Goal: Complete application form: Complete application form

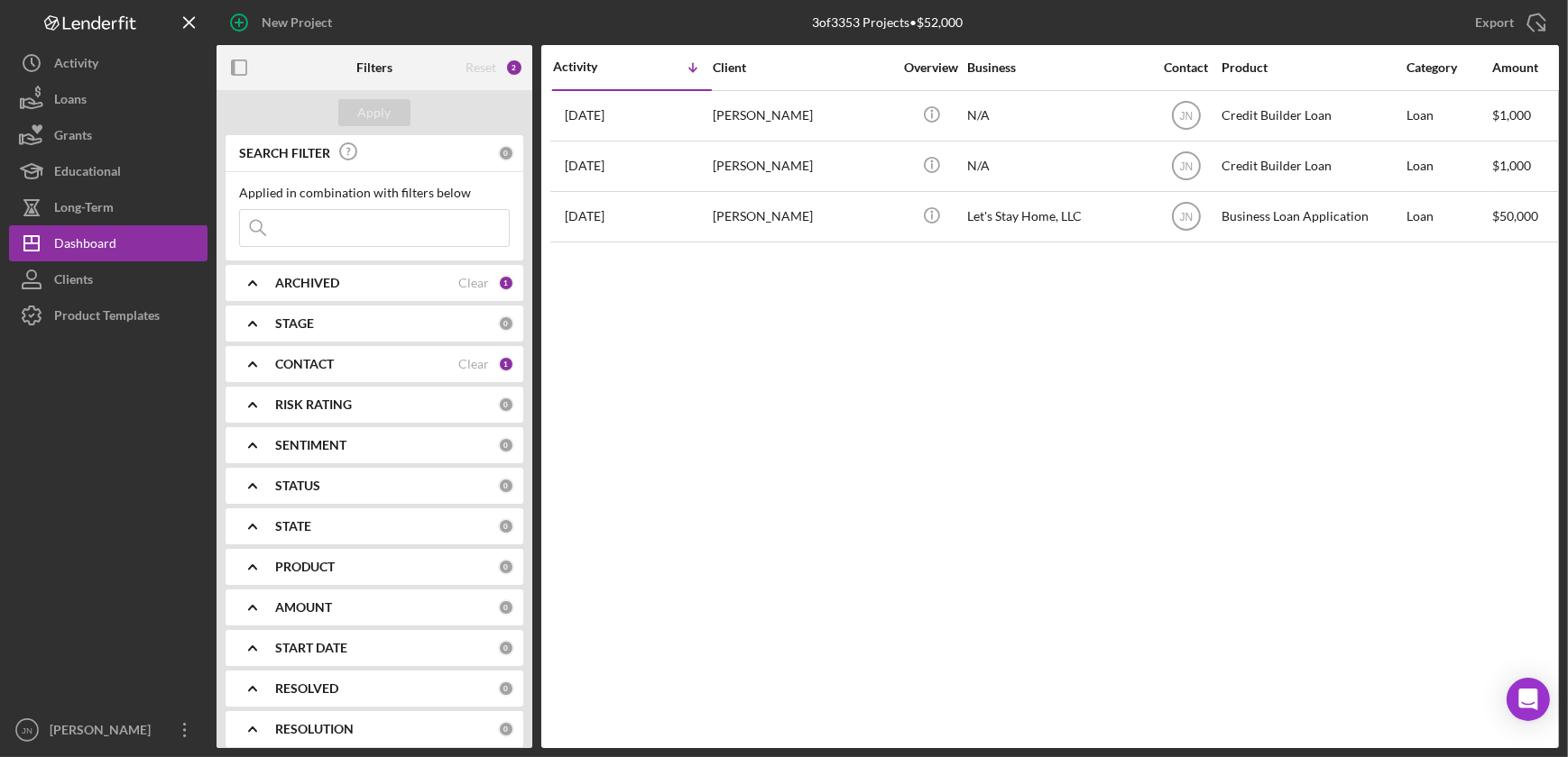
click at [331, 568] on b "PRODUCT" at bounding box center [305, 566] width 60 height 14
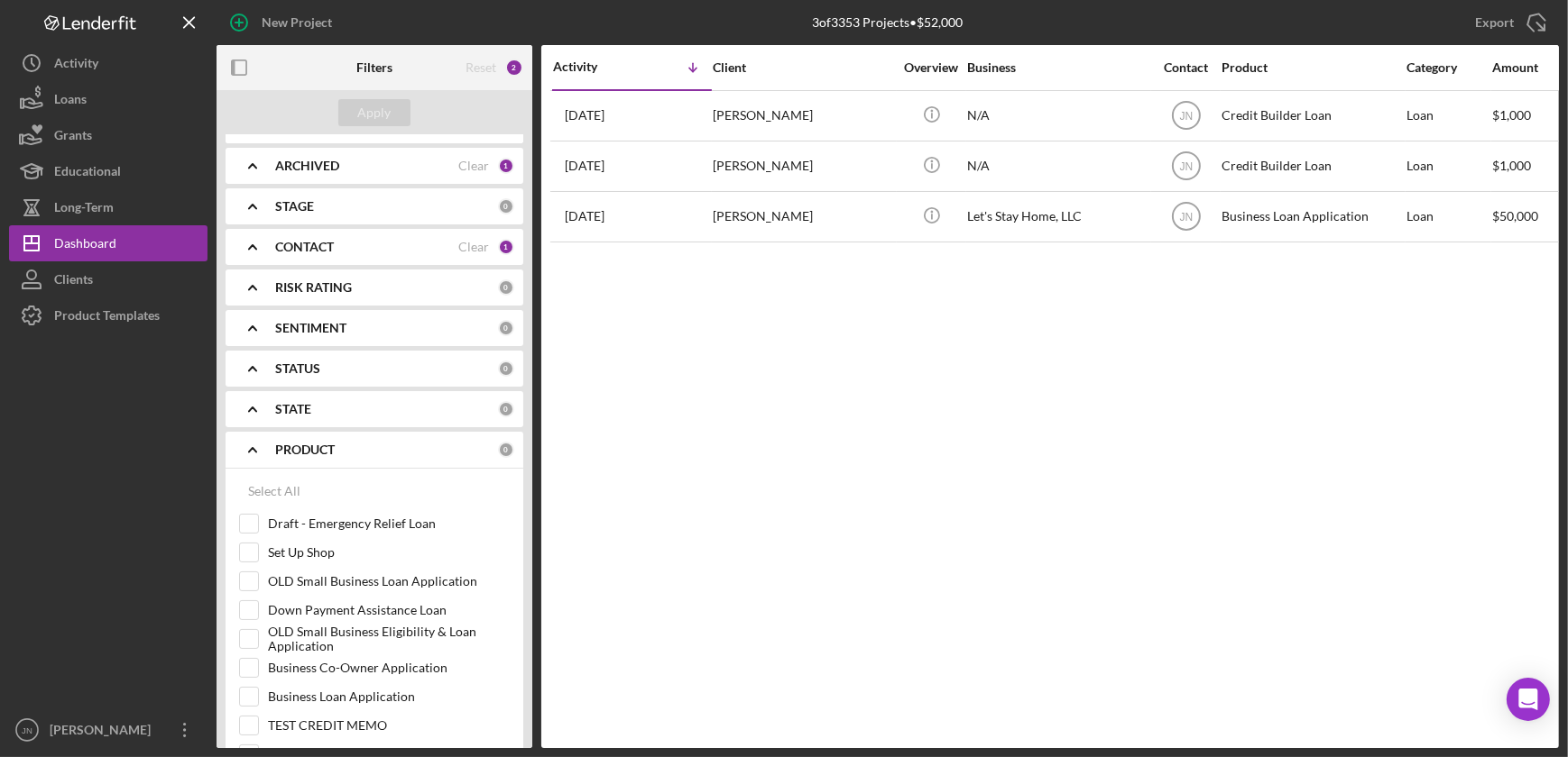
scroll to position [327, 0]
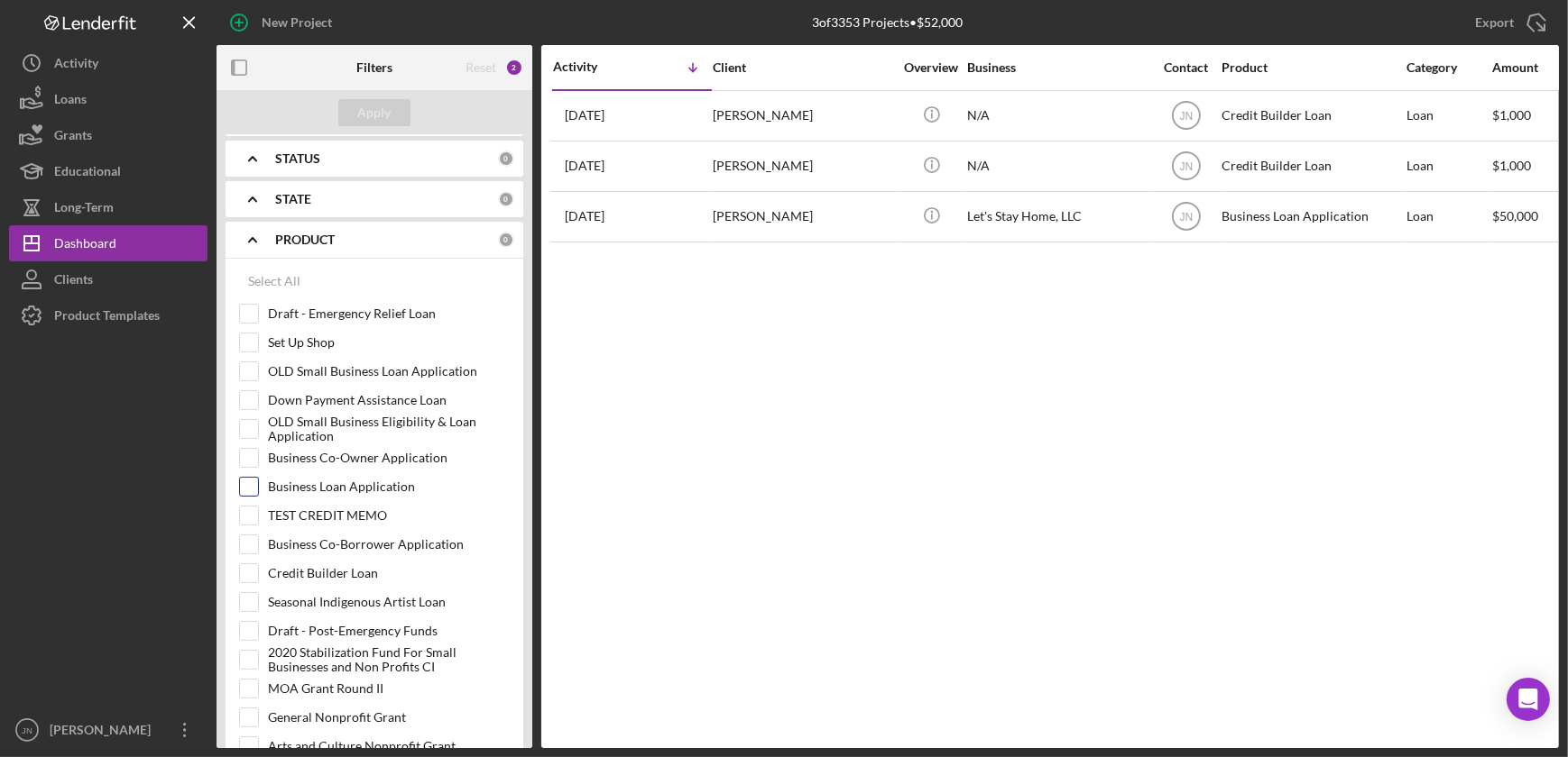
click at [251, 483] on input "Business Loan Application" at bounding box center [249, 486] width 18 height 18
checkbox input "true"
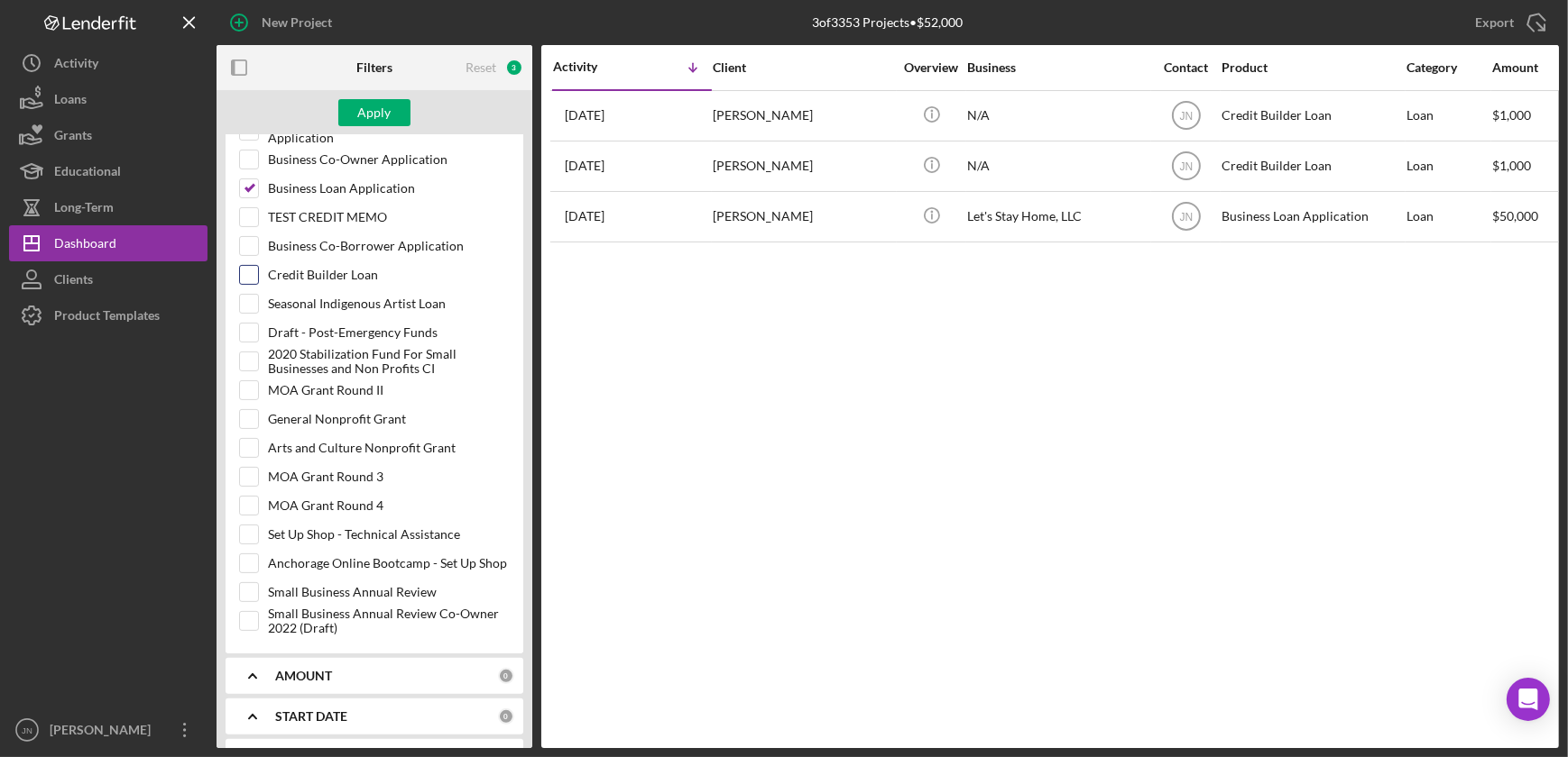
scroll to position [655, 0]
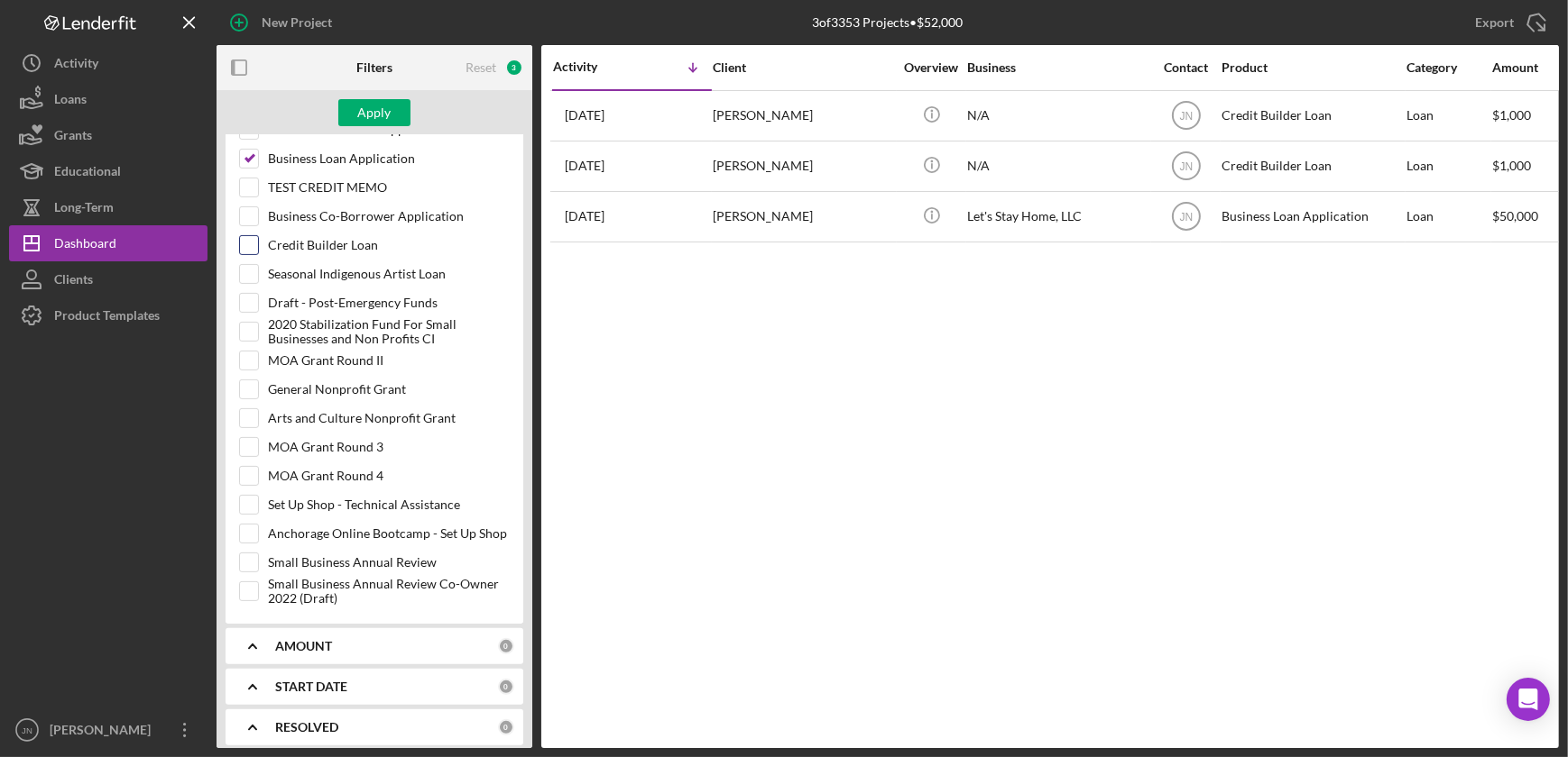
click at [245, 243] on input "Credit Builder Loan" at bounding box center [249, 245] width 18 height 18
checkbox input "true"
click at [252, 274] on input "Seasonal Indigenous Artist Loan" at bounding box center [249, 274] width 18 height 18
checkbox input "true"
click at [379, 110] on div "Apply" at bounding box center [375, 113] width 34 height 27
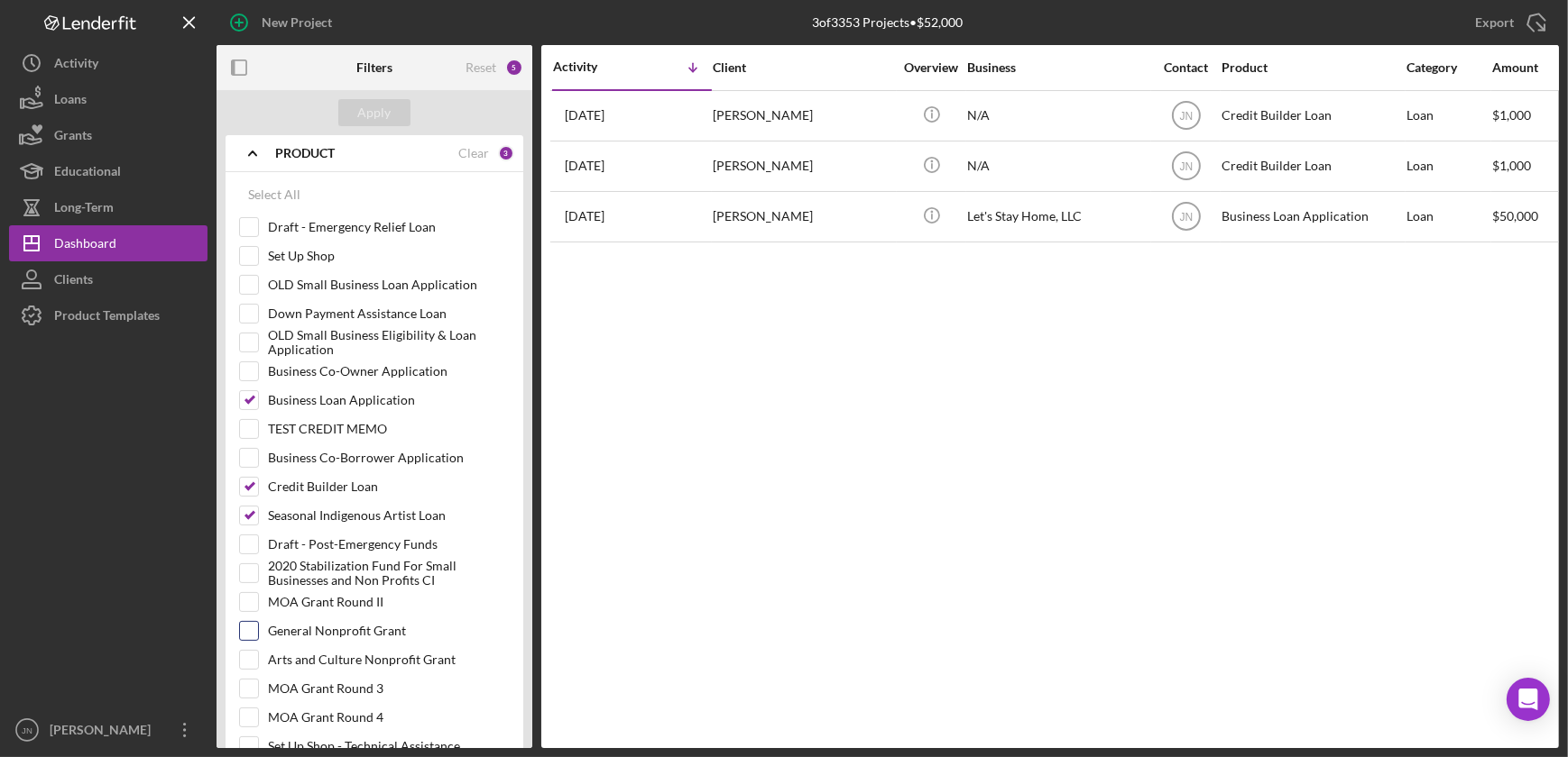
scroll to position [81, 0]
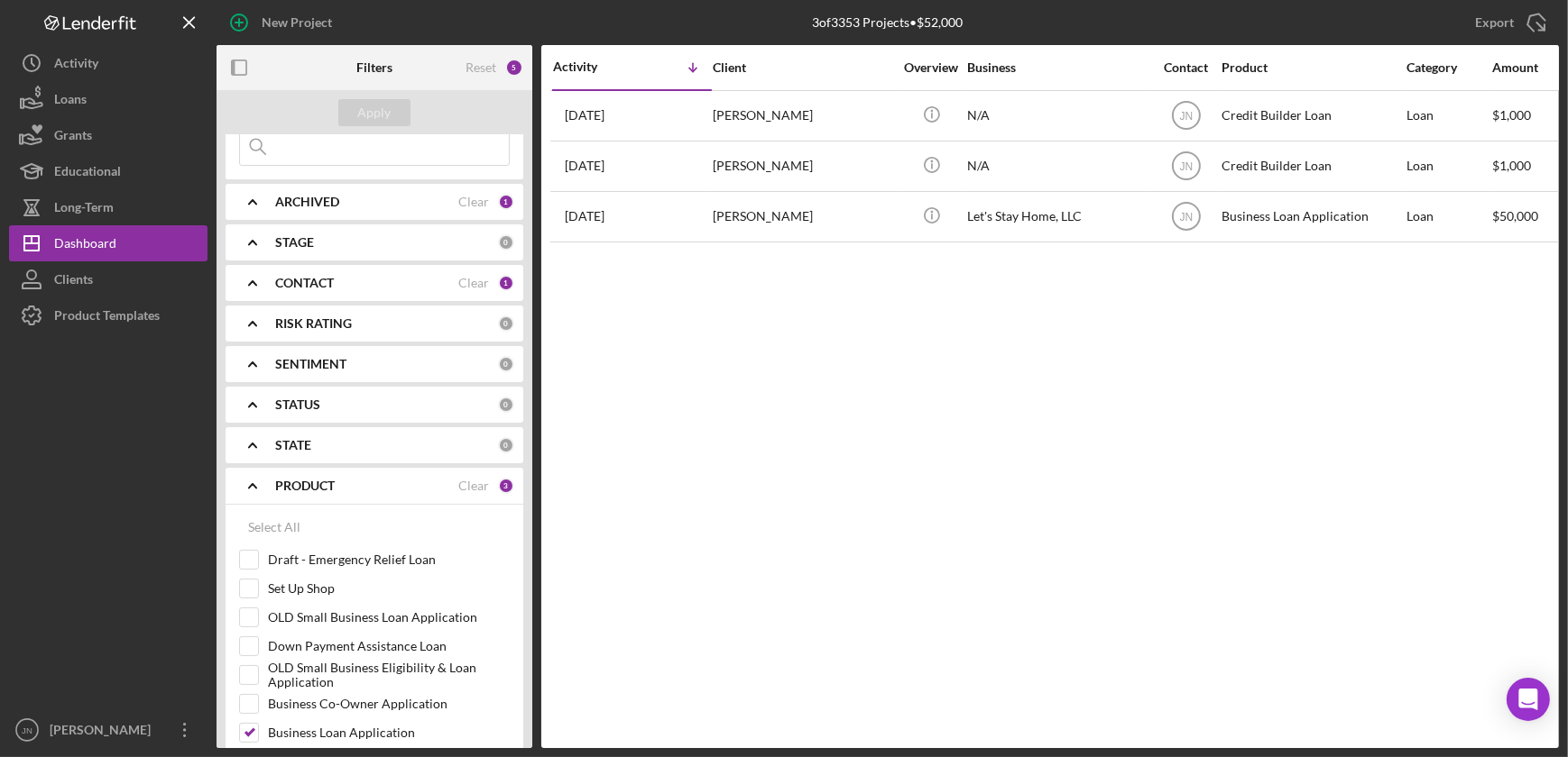
click at [307, 287] on b "CONTACT" at bounding box center [304, 282] width 59 height 14
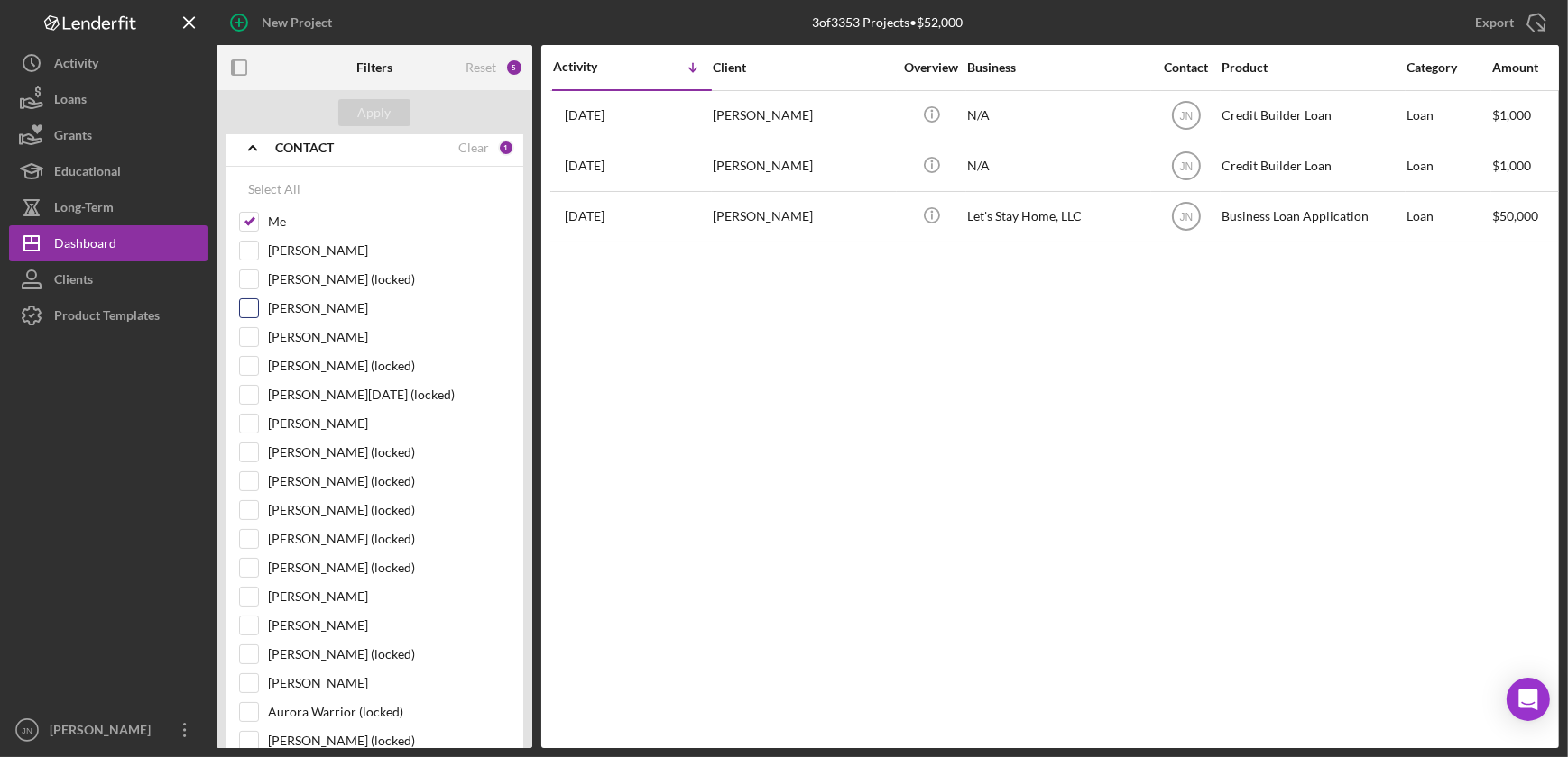
scroll to position [246, 0]
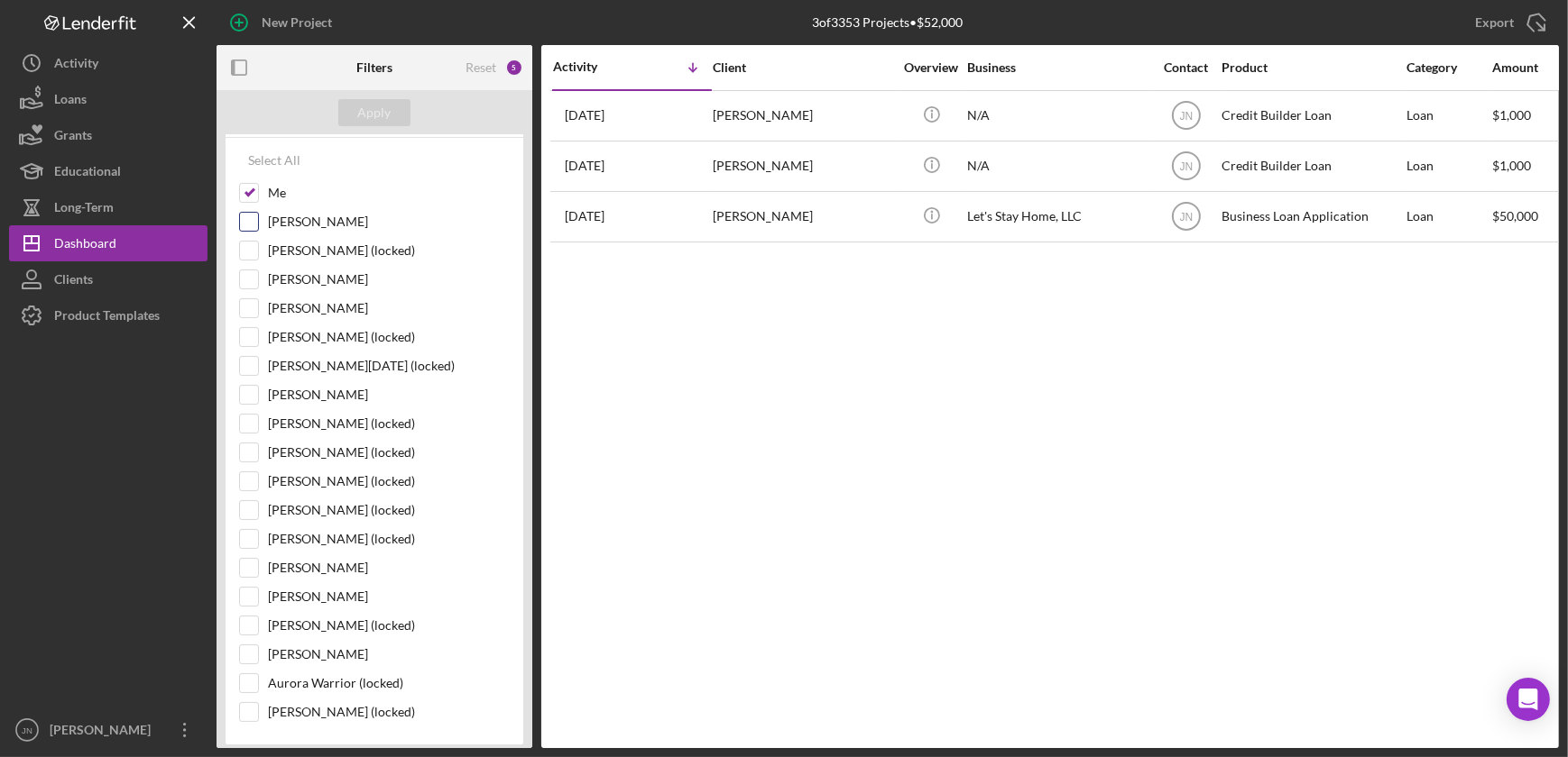
click at [247, 220] on input "[PERSON_NAME]" at bounding box center [249, 222] width 18 height 18
checkbox input "true"
click at [257, 651] on input "[PERSON_NAME]" at bounding box center [249, 654] width 18 height 18
checkbox input "true"
click at [386, 113] on div "Apply" at bounding box center [375, 113] width 34 height 27
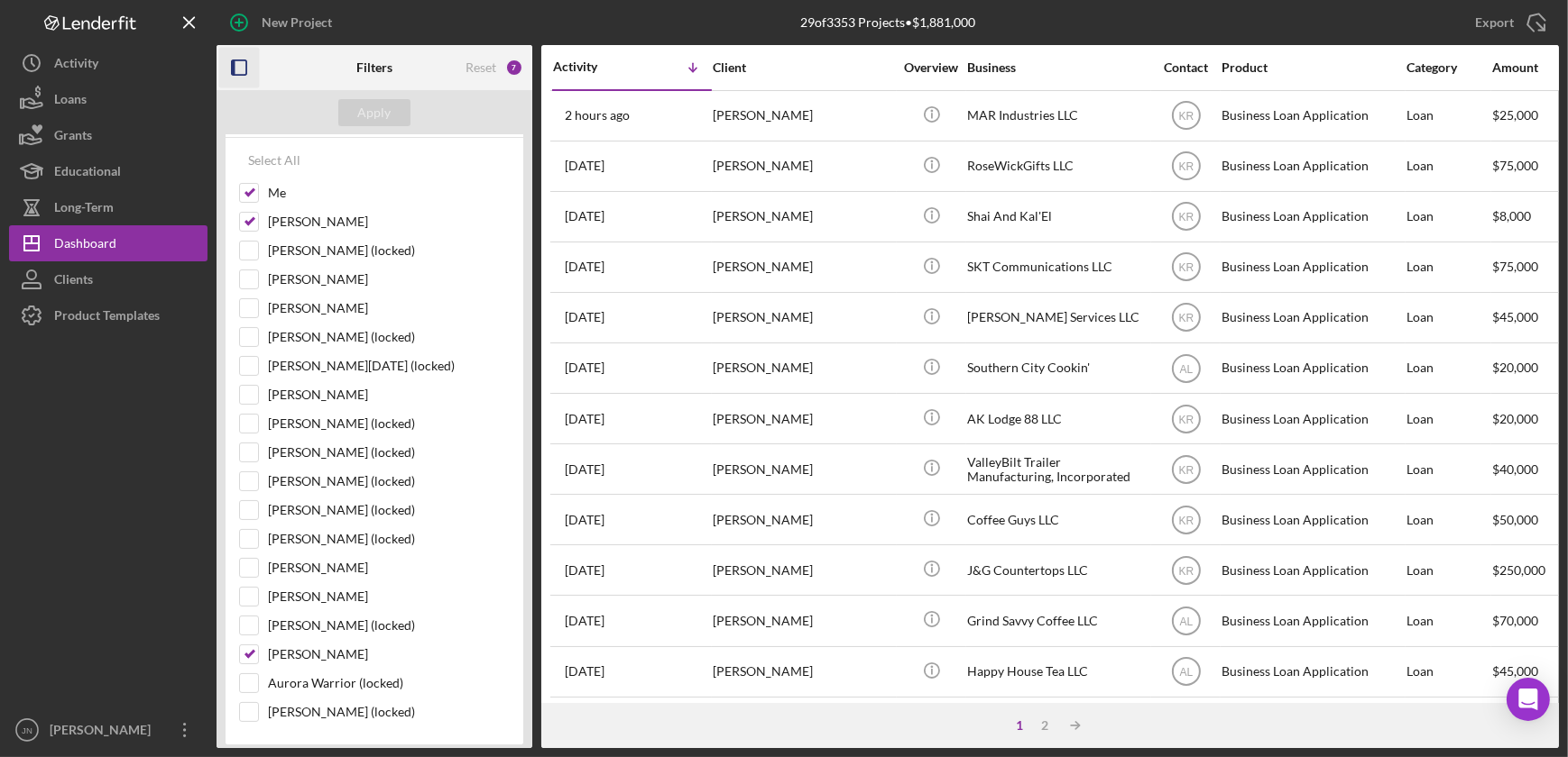
click at [244, 64] on icon "button" at bounding box center [239, 68] width 40 height 40
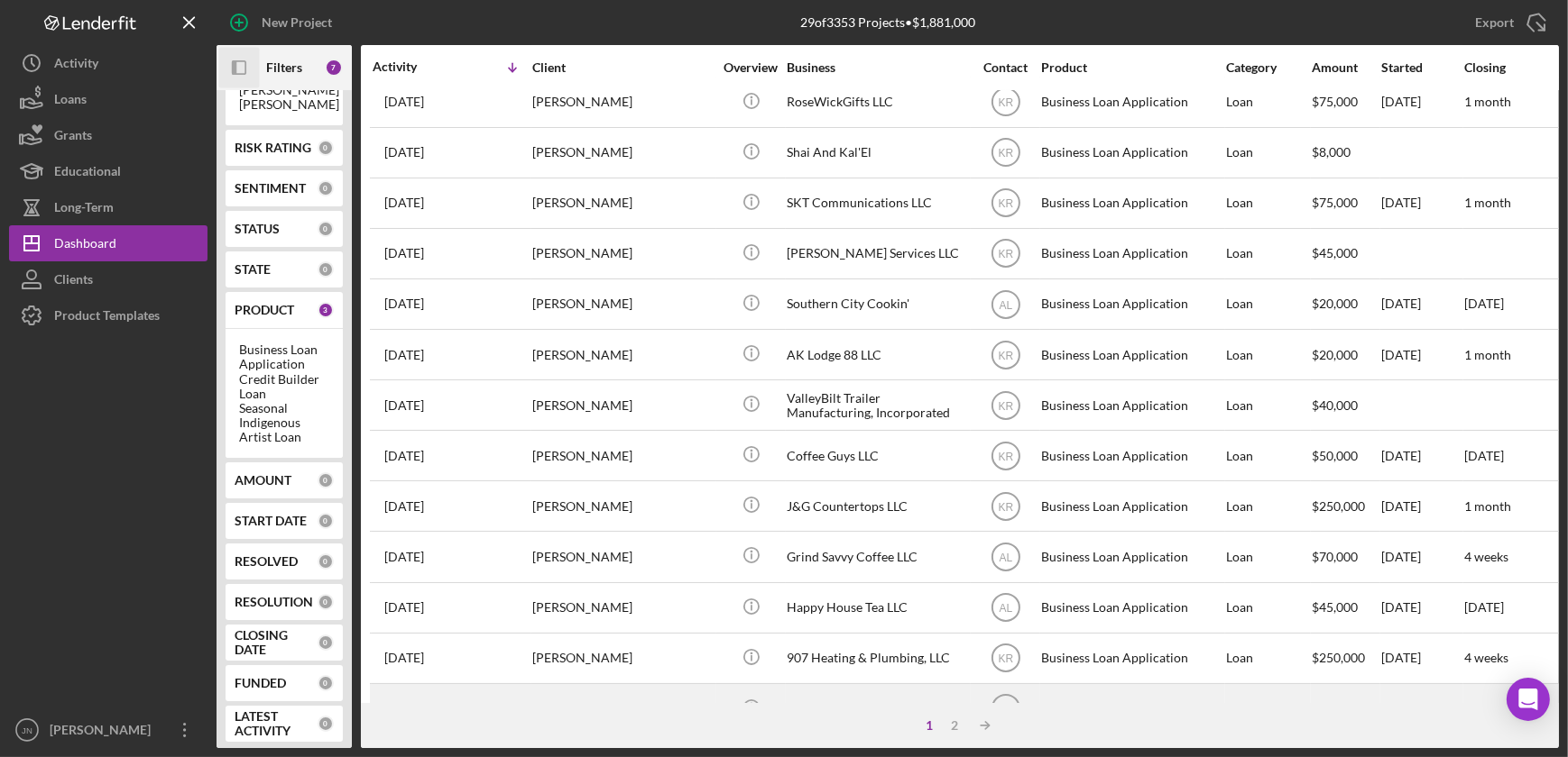
scroll to position [163, 0]
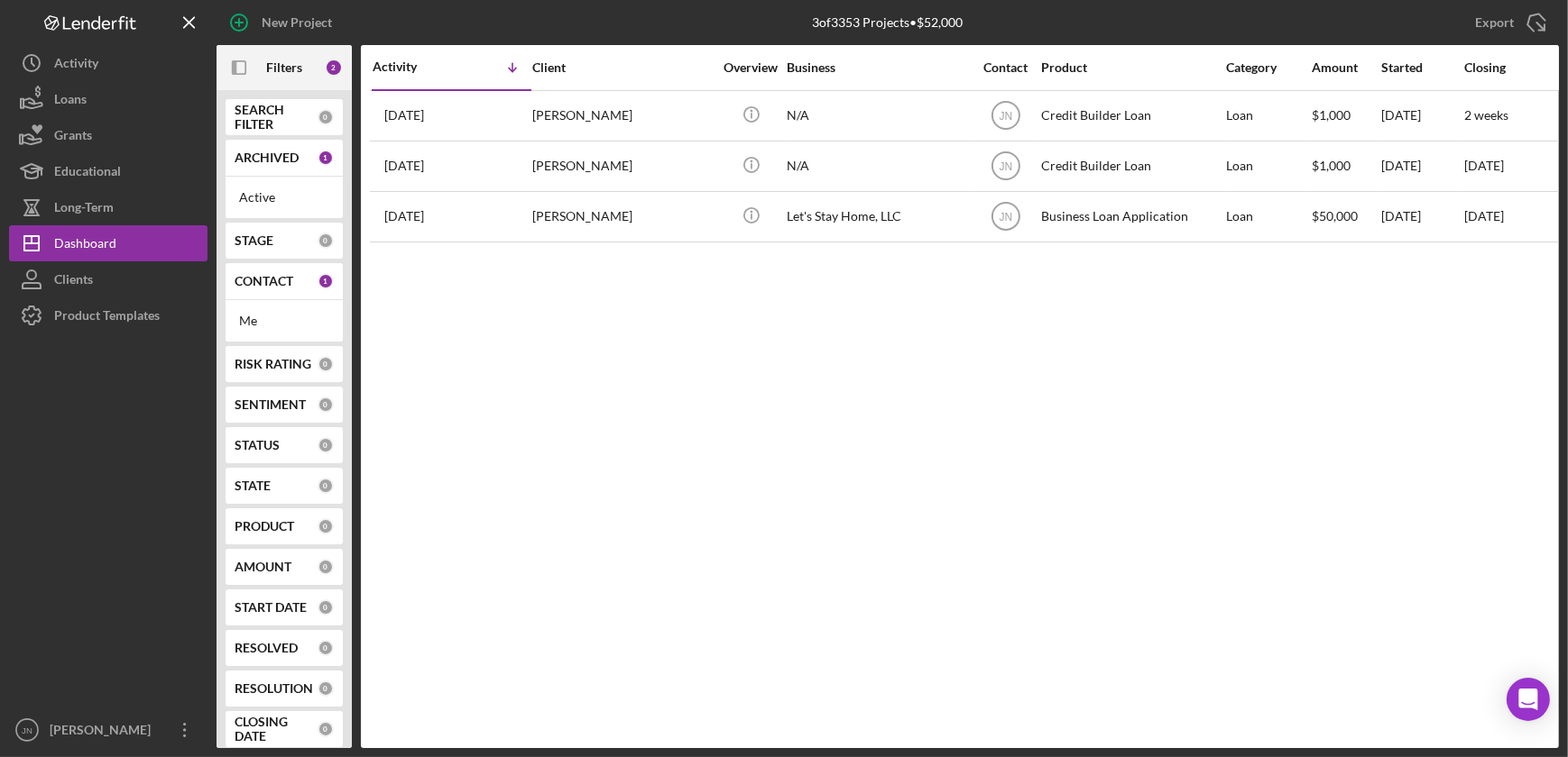
click at [298, 279] on div "CONTACT" at bounding box center [276, 281] width 83 height 14
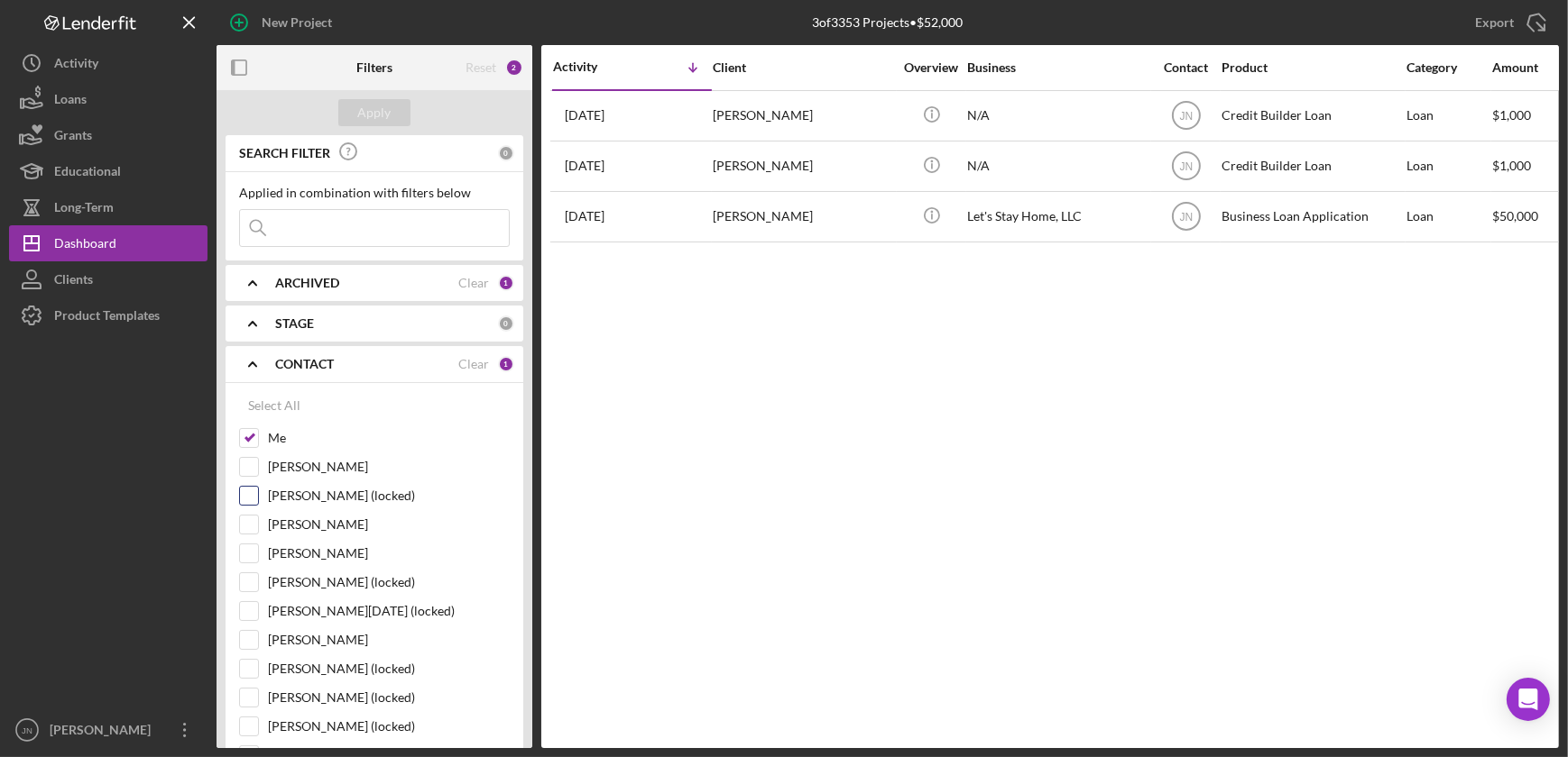
scroll to position [246, 0]
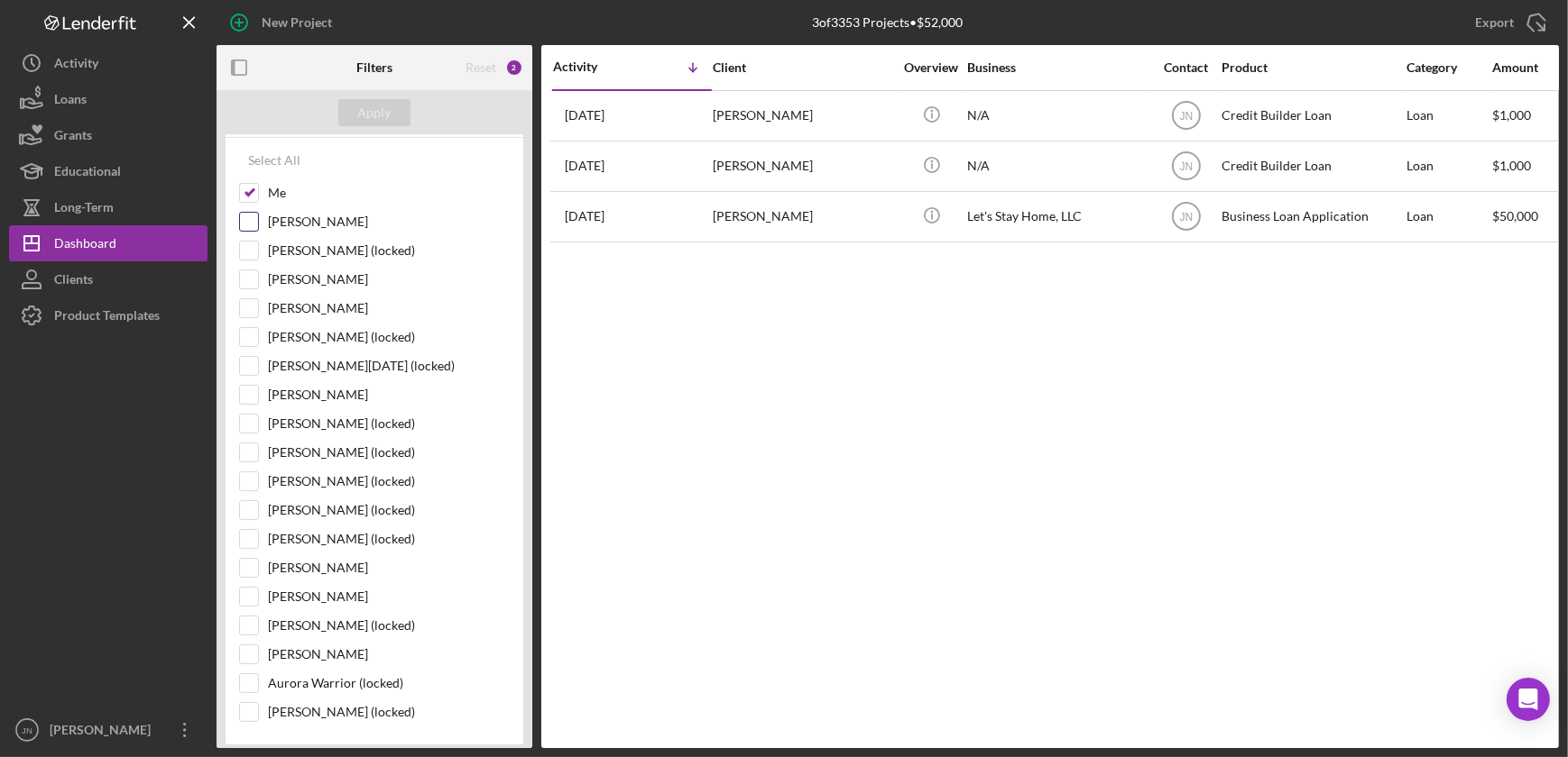
click at [252, 218] on input "[PERSON_NAME]" at bounding box center [249, 222] width 18 height 18
checkbox input "true"
click at [254, 645] on input "[PERSON_NAME]" at bounding box center [249, 654] width 18 height 18
checkbox input "true"
click at [377, 110] on div "Apply" at bounding box center [375, 113] width 34 height 27
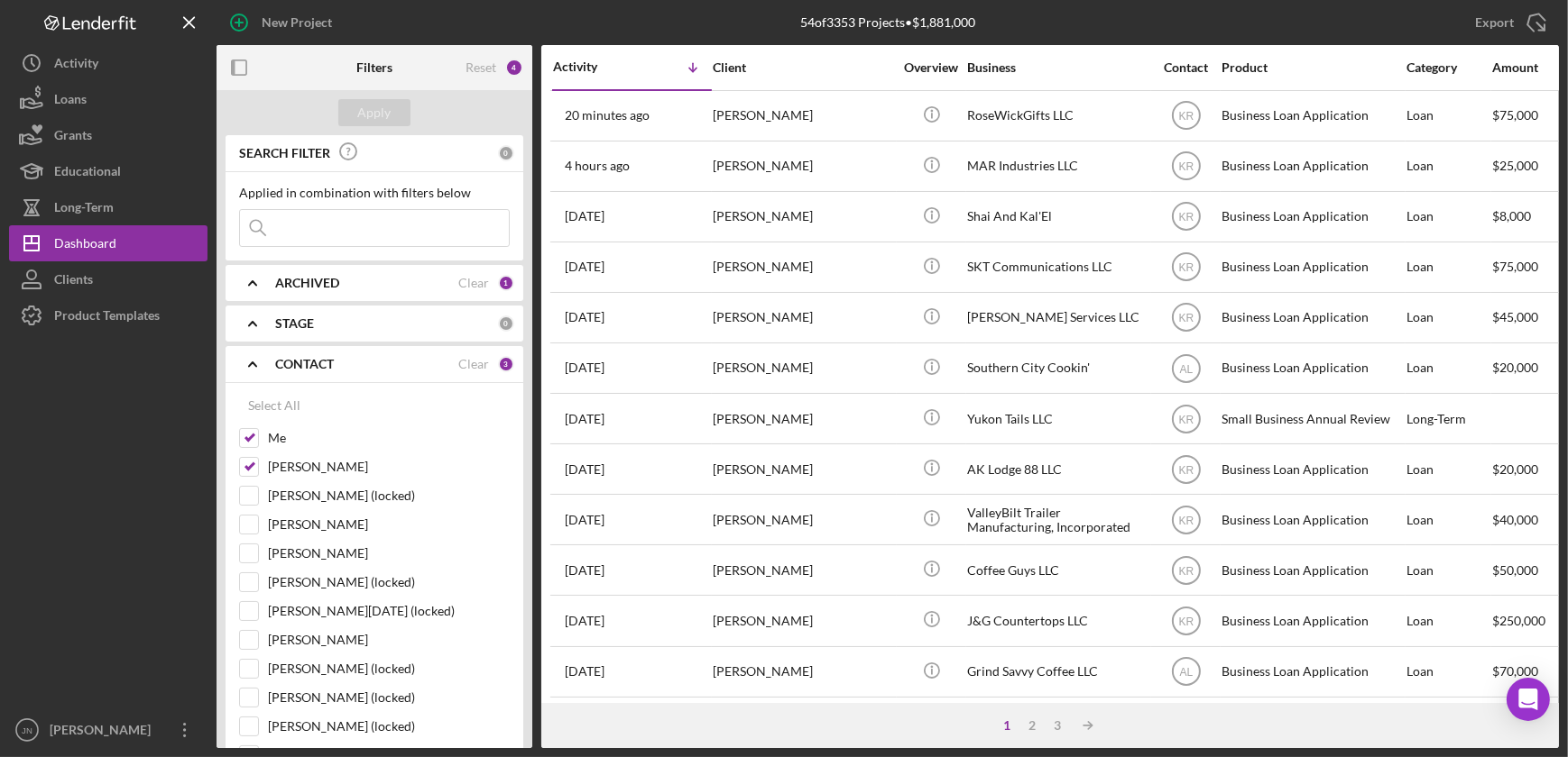
scroll to position [0, 0]
